Goal: Task Accomplishment & Management: Complete application form

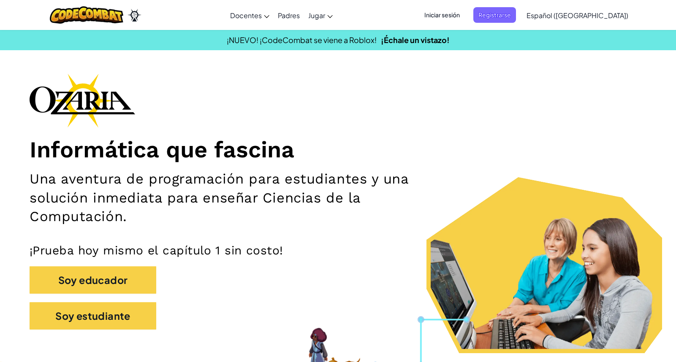
click at [458, 17] on span "Iniciar sesión" at bounding box center [442, 15] width 46 height 16
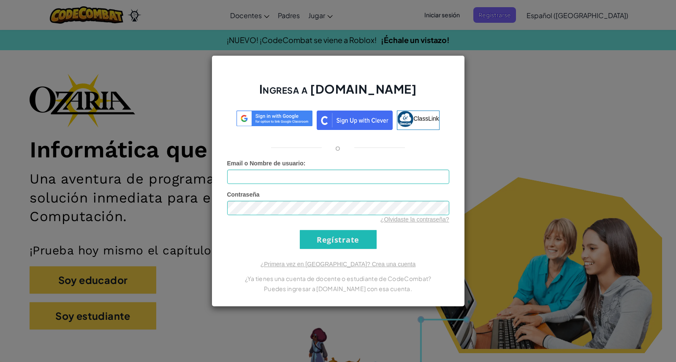
click at [316, 174] on input "Email o Nombre de usuario :" at bounding box center [338, 177] width 222 height 14
click at [321, 173] on input "[PERSON_NAME]" at bounding box center [338, 177] width 222 height 14
click at [321, 172] on input "[PERSON_NAME]" at bounding box center [338, 177] width 222 height 14
click at [310, 185] on form "Email o Nombre de usuario : [PERSON_NAME] Contraseña ¿Olvidaste la contraseña? …" at bounding box center [338, 204] width 222 height 90
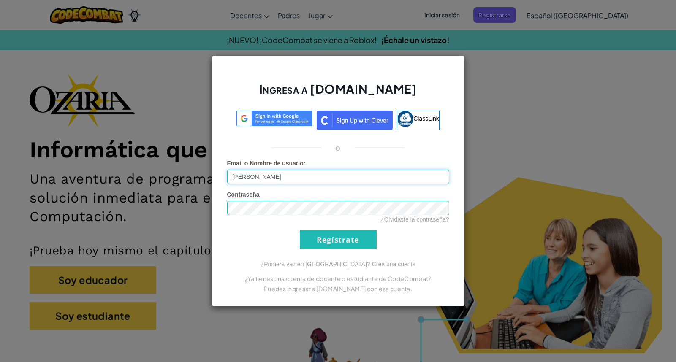
click at [311, 183] on input "[PERSON_NAME]" at bounding box center [338, 177] width 222 height 14
type input "A"
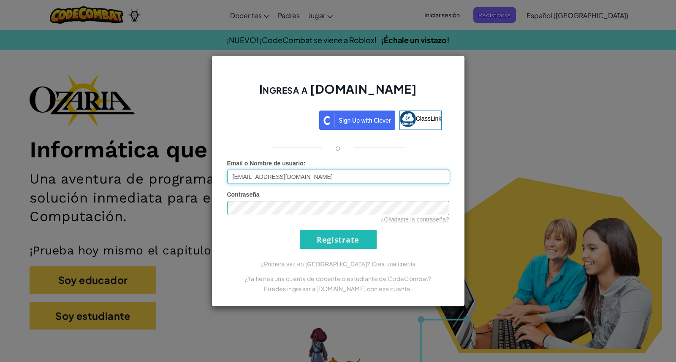
type input "[EMAIL_ADDRESS][DOMAIN_NAME]"
click at [338, 240] on input "Regístrate" at bounding box center [338, 239] width 77 height 19
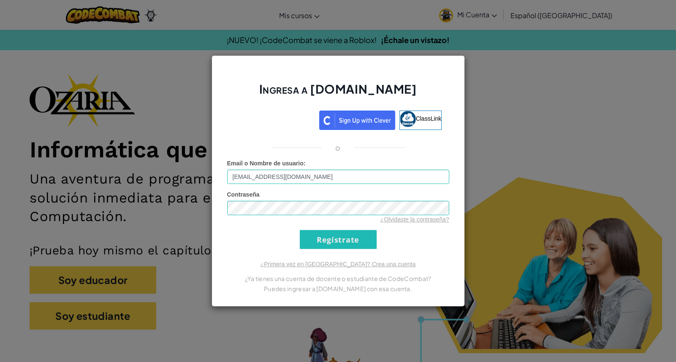
click at [313, 242] on input "Regístrate" at bounding box center [338, 239] width 77 height 19
